Goal: Task Accomplishment & Management: Manage account settings

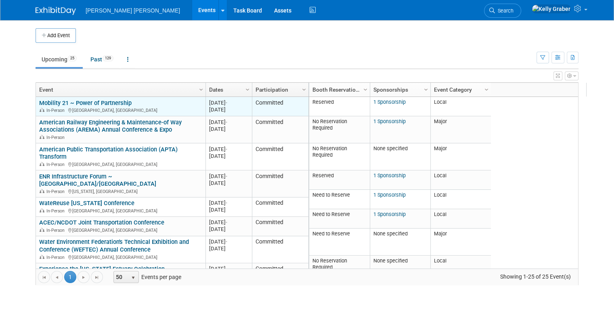
click at [102, 99] on link "Mobility 21 ~ Power of Partnership" at bounding box center [85, 102] width 92 height 7
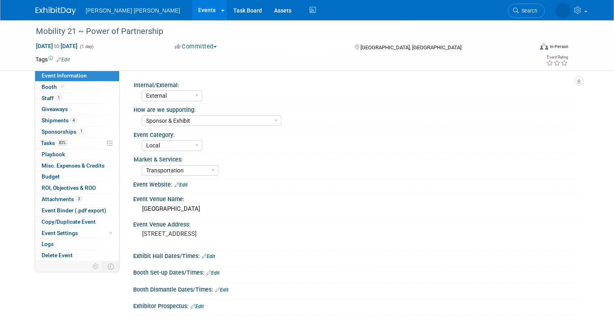
select select "External"
select select "Sponsor & Exhibit"
select select "Local"
select select "Transportation"
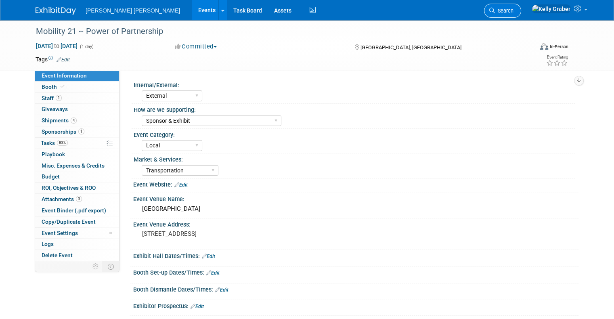
click at [513, 9] on span "Search" at bounding box center [504, 11] width 19 height 6
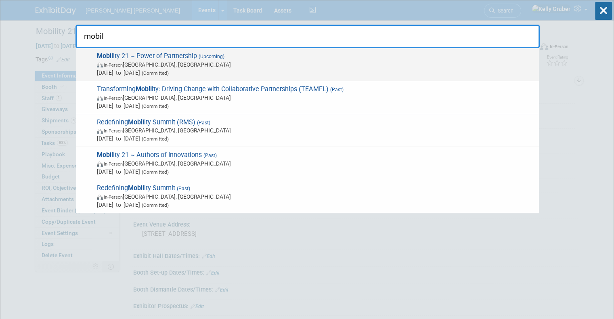
type input "mobil"
click at [174, 63] on span "In-Person Anaheim, CA" at bounding box center [316, 65] width 438 height 8
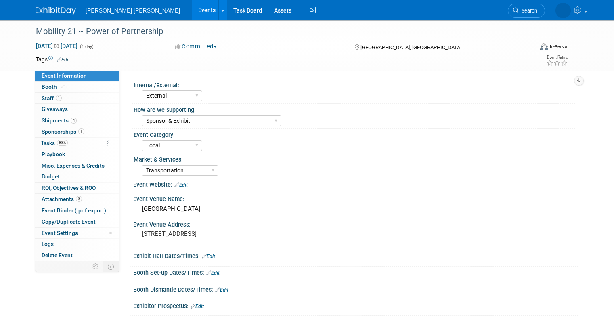
select select "External"
select select "Sponsor & Exhibit"
select select "Local"
select select "Transportation"
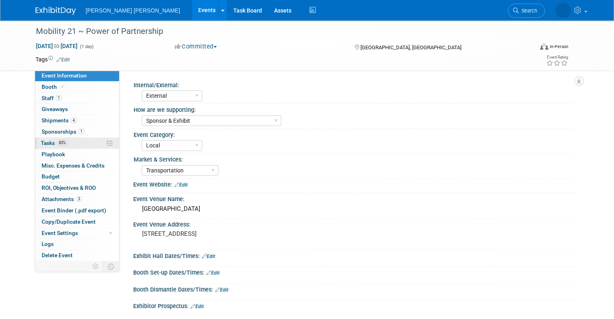
click at [57, 142] on span "83%" at bounding box center [62, 143] width 11 height 6
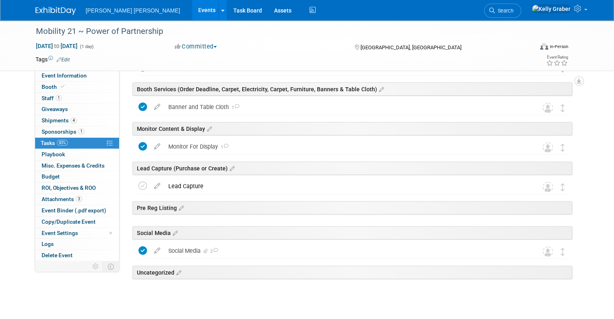
scroll to position [301, 0]
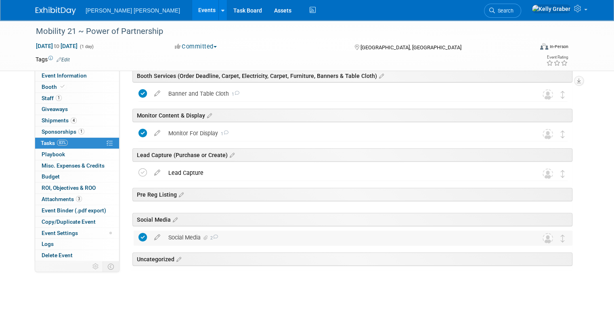
click at [187, 237] on div "Social Media 2" at bounding box center [345, 237] width 362 height 14
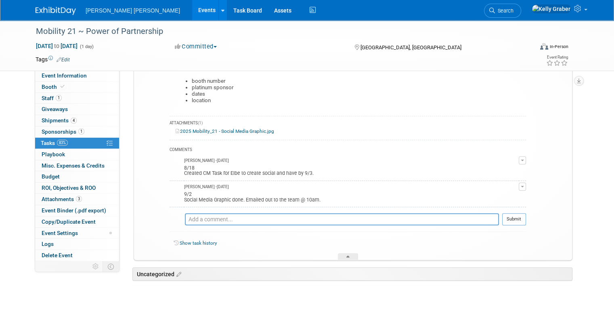
scroll to position [542, 0]
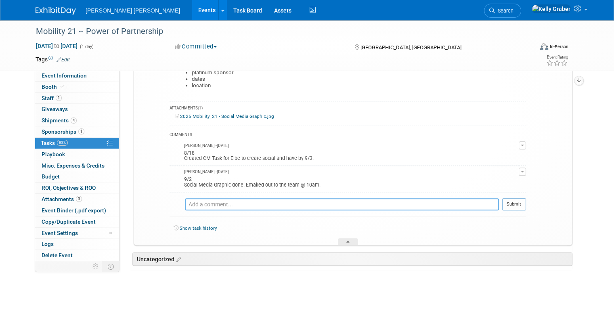
click at [208, 201] on textarea at bounding box center [342, 204] width 314 height 12
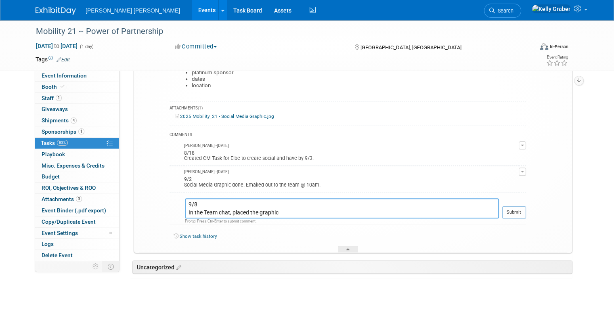
type textarea "9/8 In the Team chat, placed the graphic"
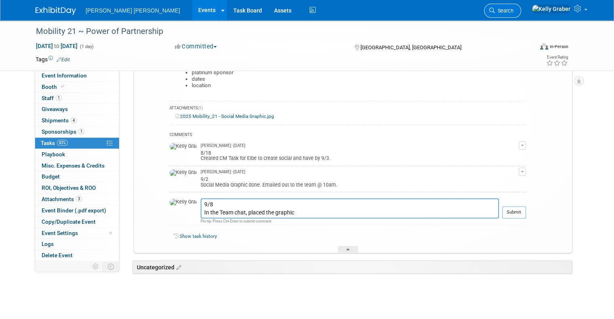
click at [513, 10] on span "Search" at bounding box center [504, 11] width 19 height 6
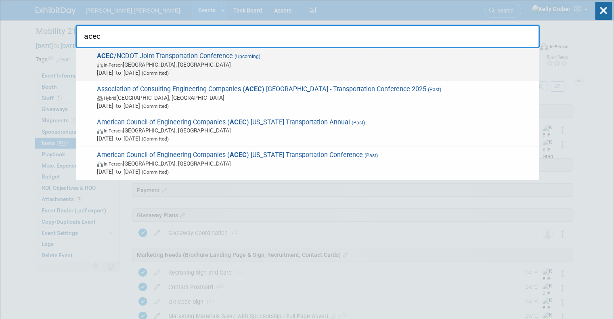
type input "acec"
click at [159, 63] on span "In-Person Raleigh, NC" at bounding box center [316, 65] width 438 height 8
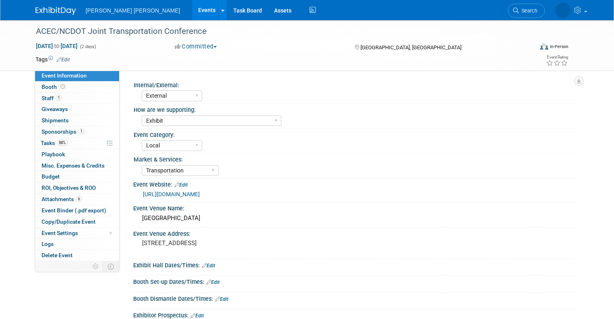
select select "External"
select select "Exhibit"
select select "Local"
select select "Transportation"
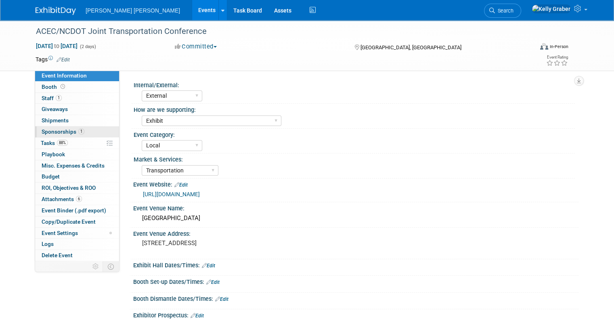
click at [50, 132] on span "Sponsorships 1" at bounding box center [63, 131] width 43 height 6
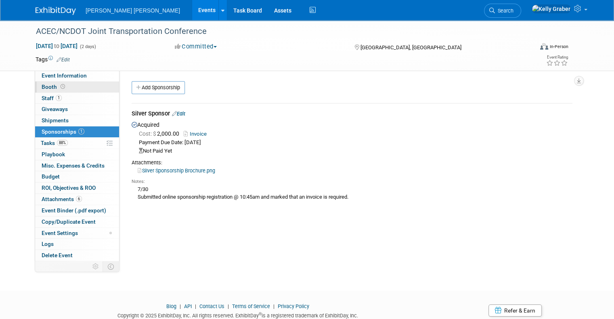
click at [61, 88] on icon at bounding box center [63, 86] width 4 height 4
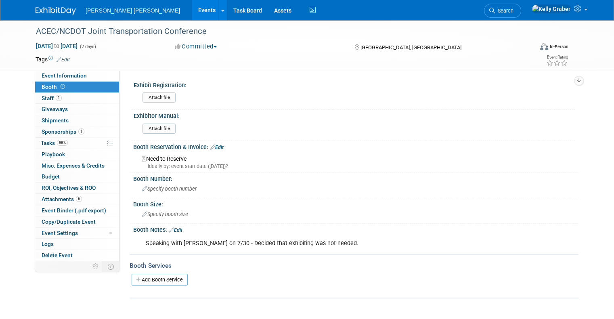
click at [213, 145] on link "Edit" at bounding box center [216, 147] width 13 height 6
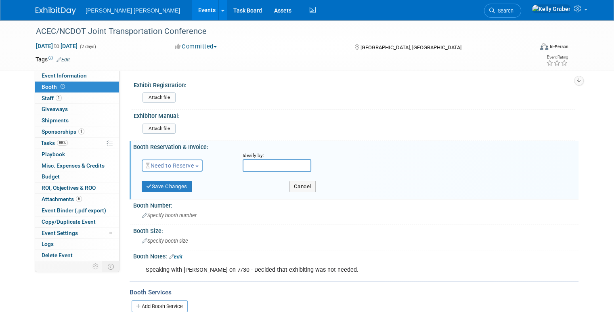
click at [179, 163] on span "Need to Reserve" at bounding box center [170, 165] width 48 height 6
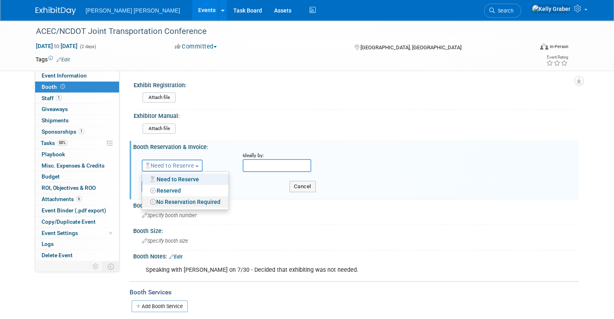
click at [171, 197] on link "No Reservation Required" at bounding box center [185, 201] width 86 height 11
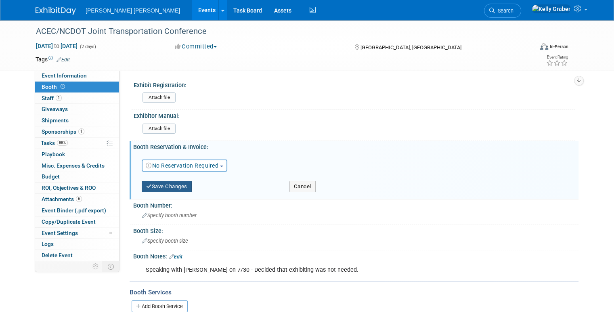
click at [168, 183] on button "Save Changes" at bounding box center [167, 186] width 50 height 11
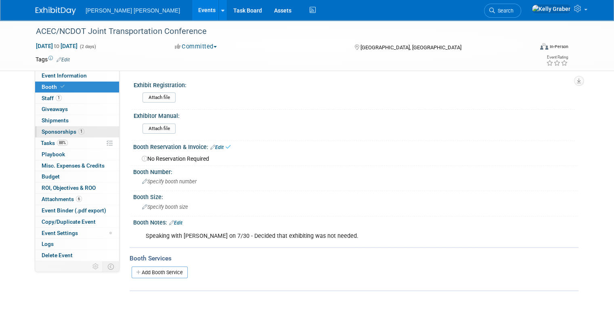
click at [42, 134] on span "Sponsorships 1" at bounding box center [63, 131] width 43 height 6
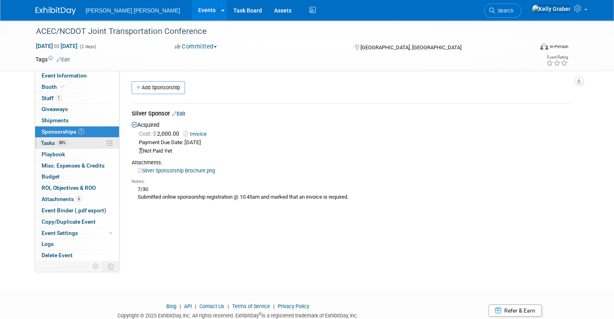
click at [42, 142] on span "Tasks 88%" at bounding box center [54, 143] width 27 height 6
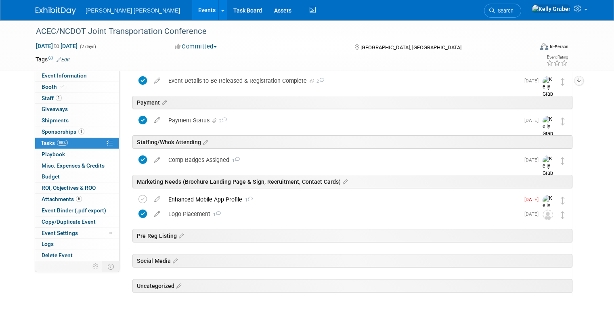
scroll to position [103, 0]
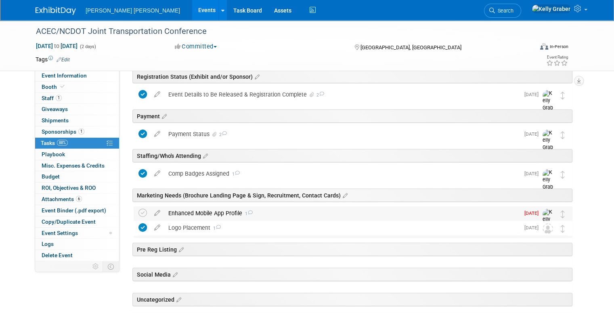
click at [225, 211] on div "Enhanced Mobile App Profile 1" at bounding box center [341, 213] width 355 height 14
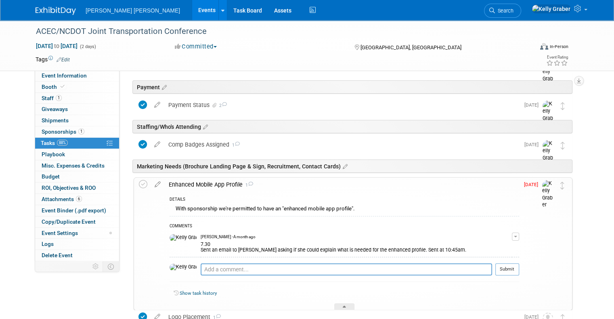
scroll to position [184, 0]
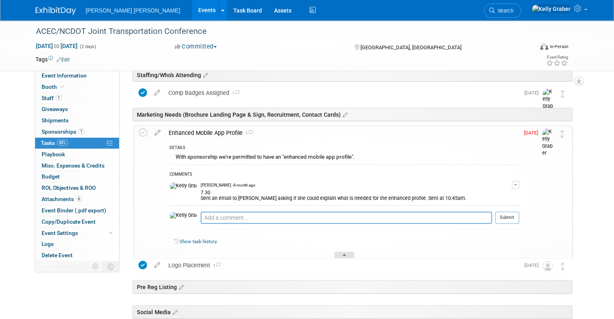
click at [344, 252] on div at bounding box center [344, 254] width 20 height 7
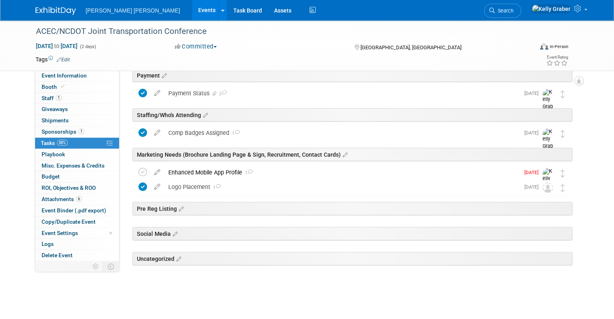
scroll to position [143, 0]
click at [513, 12] on span "Search" at bounding box center [504, 11] width 19 height 6
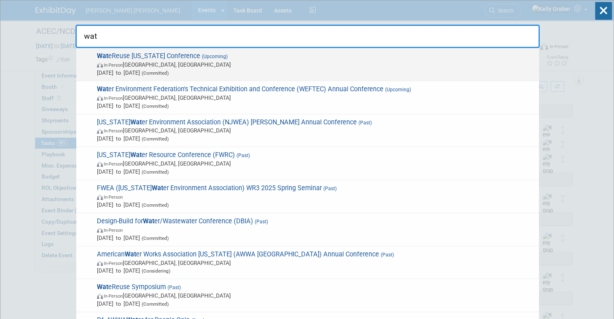
type input "wat"
click at [169, 70] on span "(Committed)" at bounding box center [154, 73] width 29 height 6
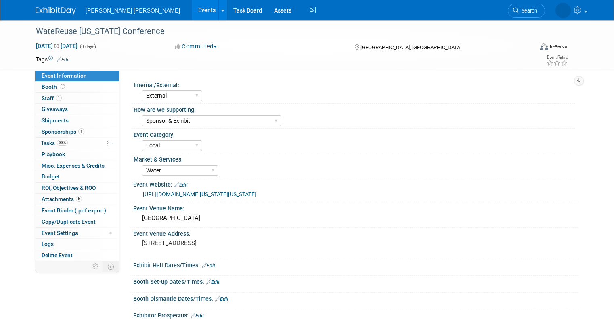
select select "External"
select select "Sponsor & Exhibit"
select select "Local"
select select "Water"
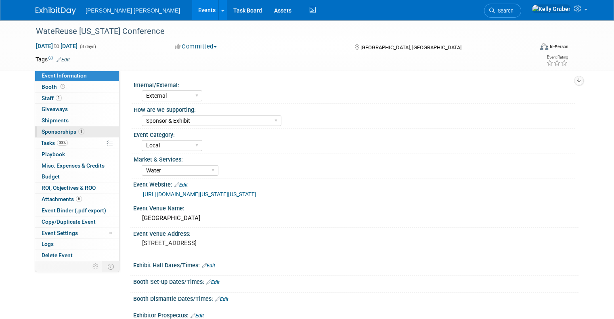
click at [53, 136] on link "1 Sponsorships 1" at bounding box center [77, 131] width 84 height 11
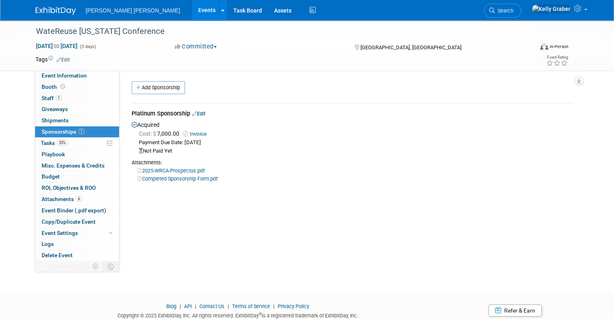
click at [188, 133] on link "Invoice" at bounding box center [197, 134] width 26 height 6
